Goal: Task Accomplishment & Management: Manage account settings

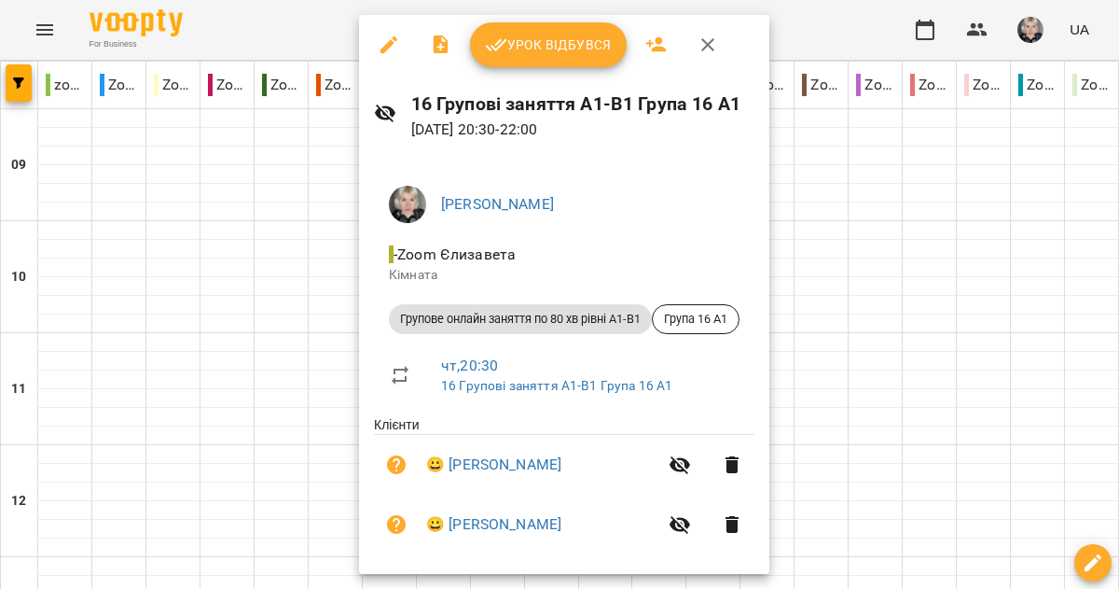
click at [576, 43] on span "Урок відбувся" at bounding box center [548, 45] width 127 height 22
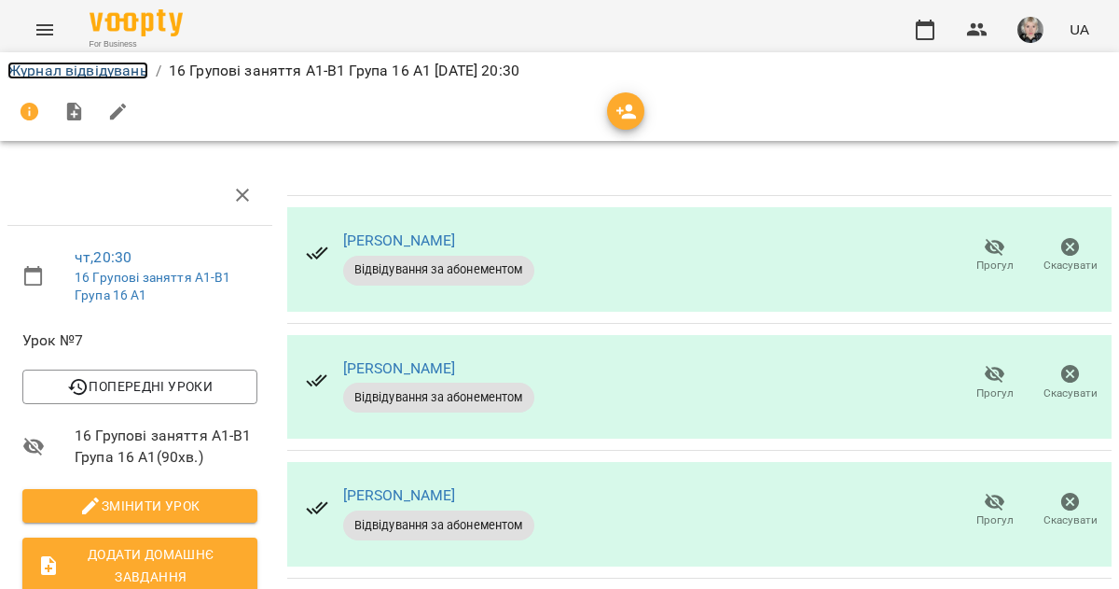
click at [104, 75] on link "Журнал відвідувань" at bounding box center [77, 71] width 141 height 18
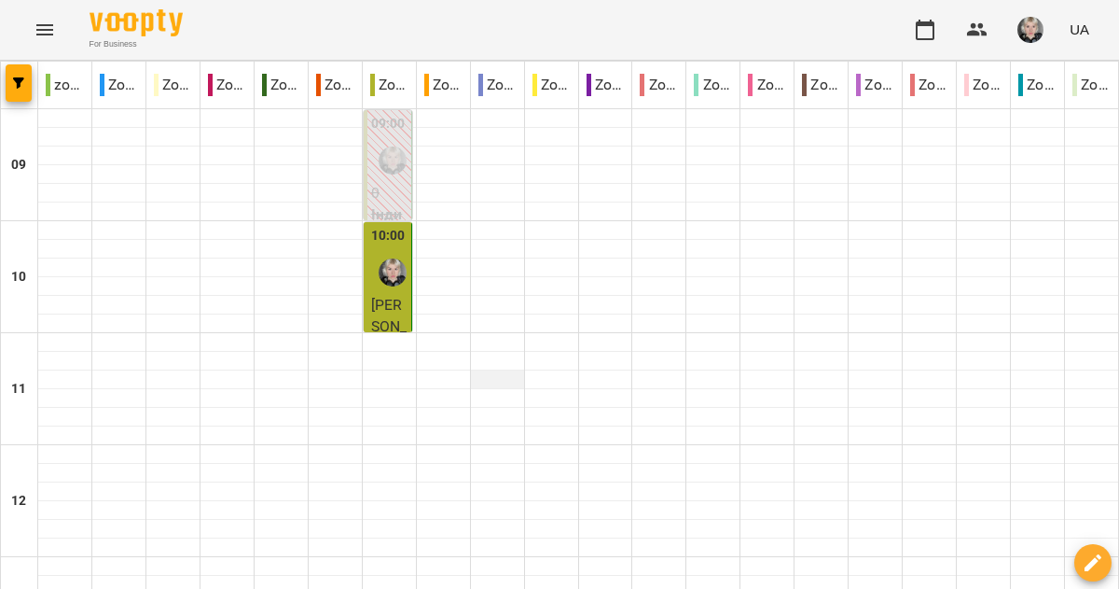
scroll to position [1207, 0]
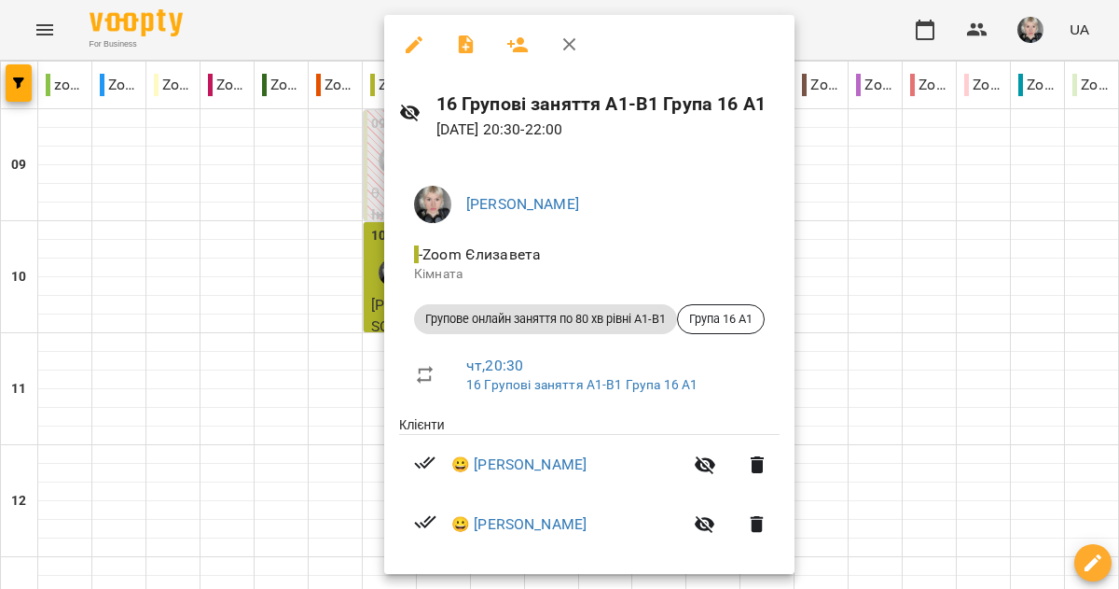
scroll to position [249, 0]
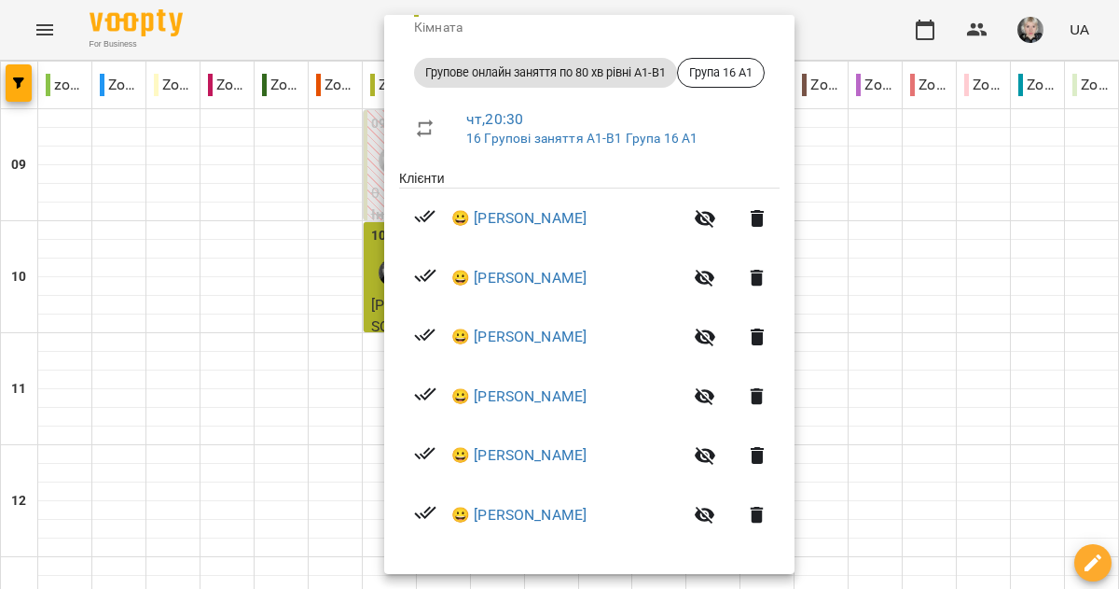
click at [726, 461] on button "button" at bounding box center [705, 455] width 45 height 45
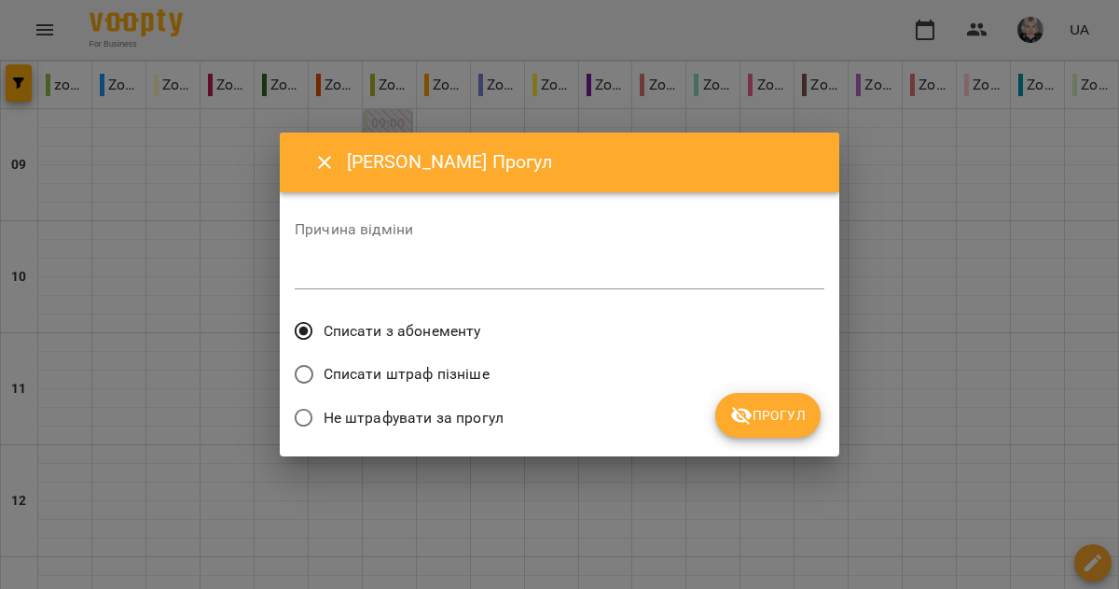
click at [769, 416] on span "Прогул" at bounding box center [768, 415] width 76 height 22
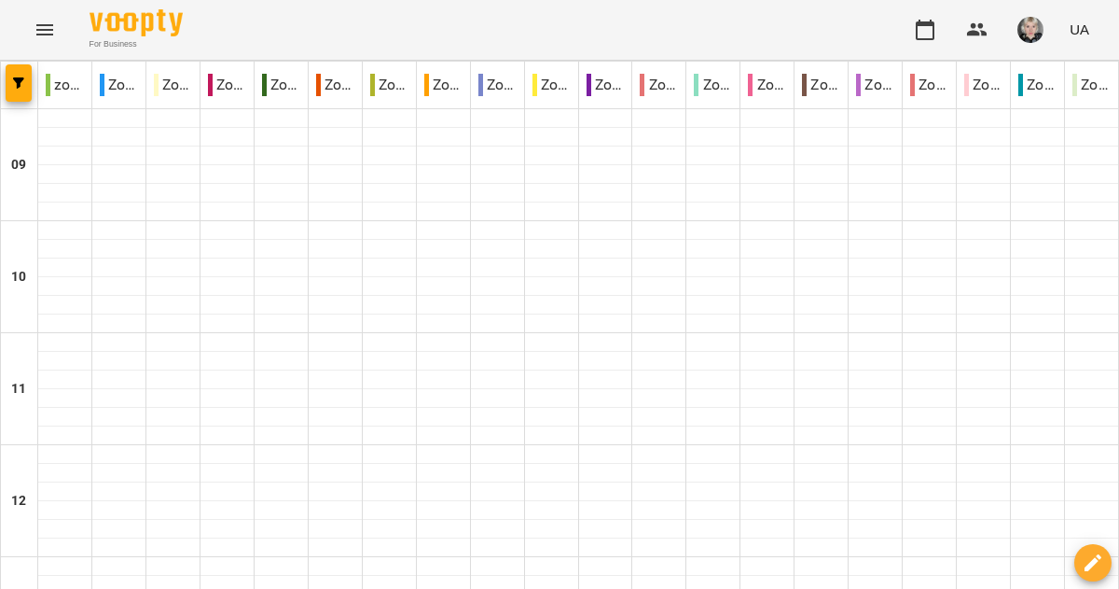
scroll to position [1211, 0]
